Goal: Information Seeking & Learning: Check status

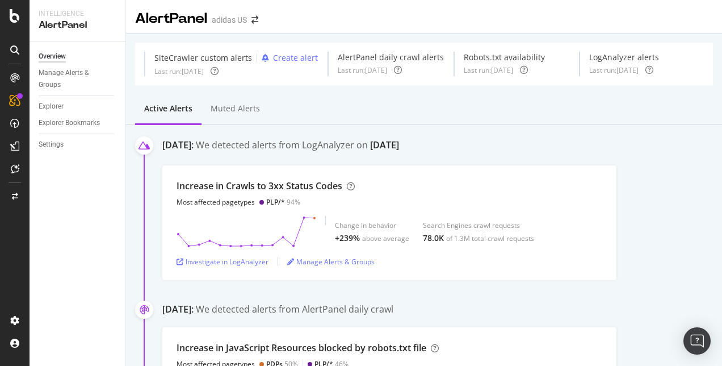
click at [413, 123] on div "Active alerts Muted alerts" at bounding box center [424, 109] width 596 height 31
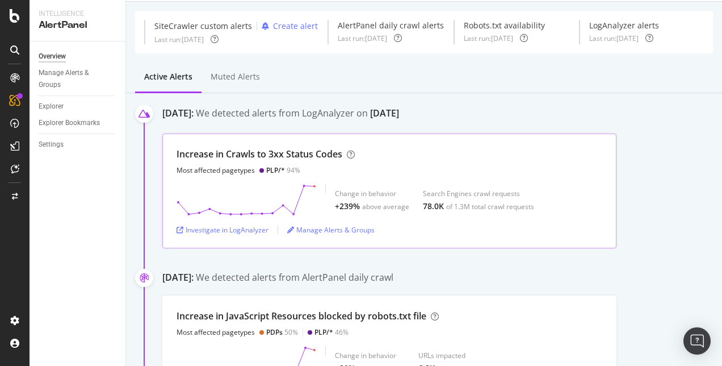
scroll to position [29, 0]
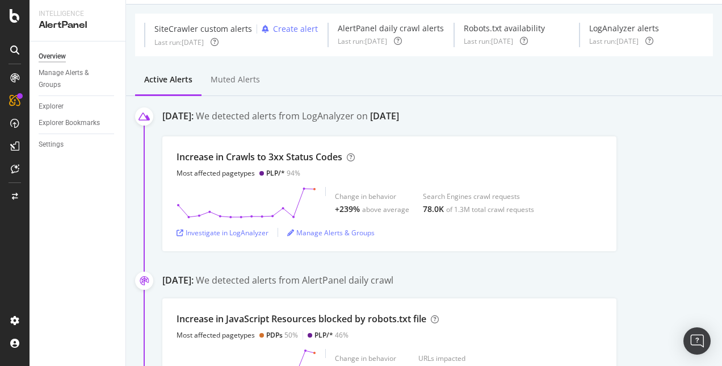
drag, startPoint x: 162, startPoint y: 124, endPoint x: 477, endPoint y: 129, distance: 315.1
click at [477, 127] on div "[DATE]: We detected alerts from LogAnalyzer on [DATE]" at bounding box center [442, 119] width 560 height 18
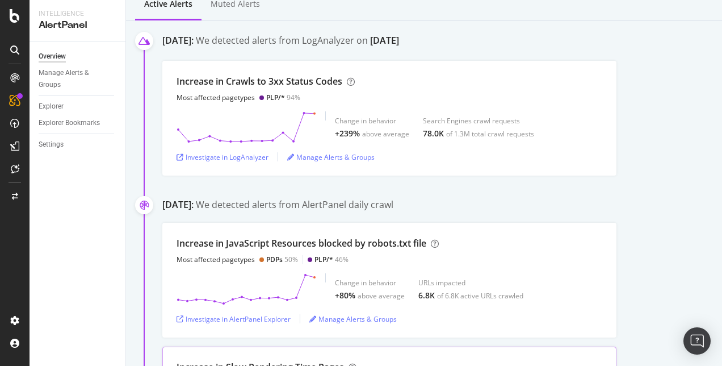
scroll to position [125, 0]
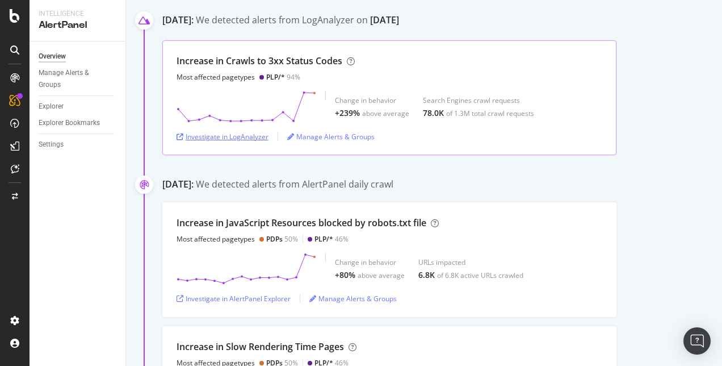
click at [233, 141] on div "Investigate in LogAnalyzer" at bounding box center [223, 137] width 92 height 10
click at [504, 140] on div "Increase in Crawls to 3xx Status Codes Most affected pagetypes PLP/* 94% Change…" at bounding box center [389, 97] width 454 height 115
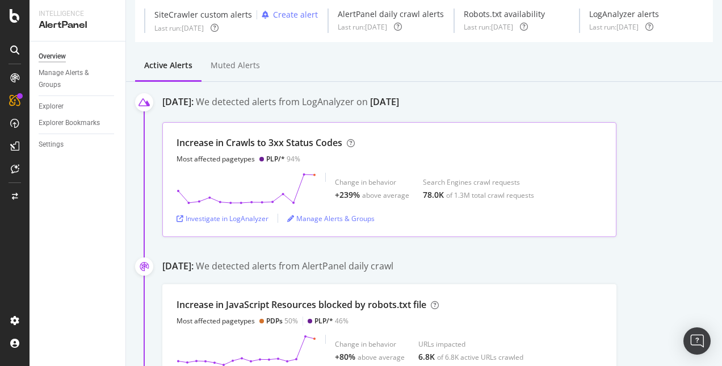
click at [430, 78] on div "Active alerts Muted alerts" at bounding box center [424, 66] width 596 height 31
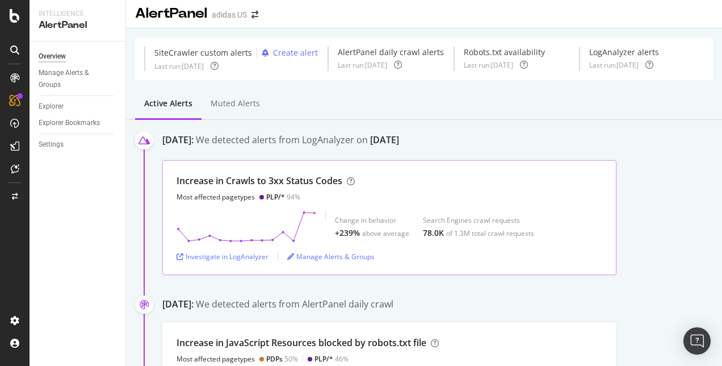
scroll to position [0, 0]
